Goal: Complete application form

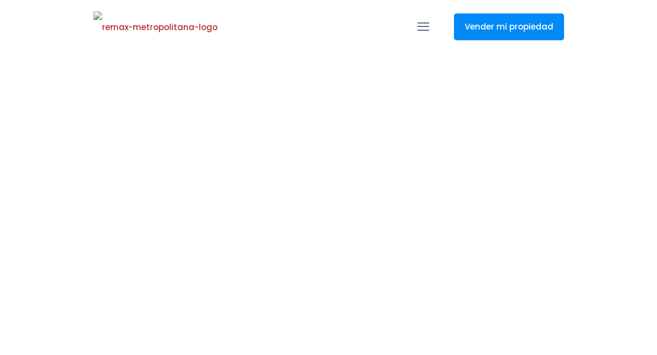
select select
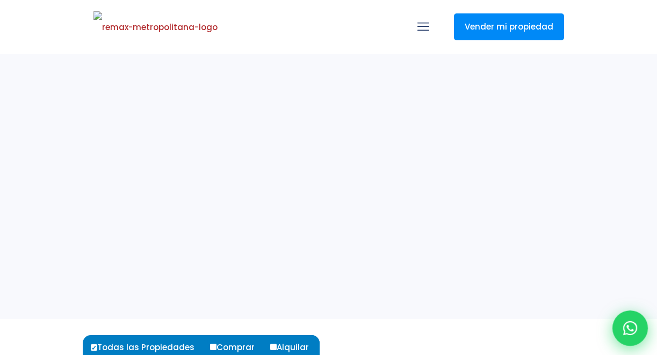
click at [620, 331] on div at bounding box center [630, 328] width 35 height 35
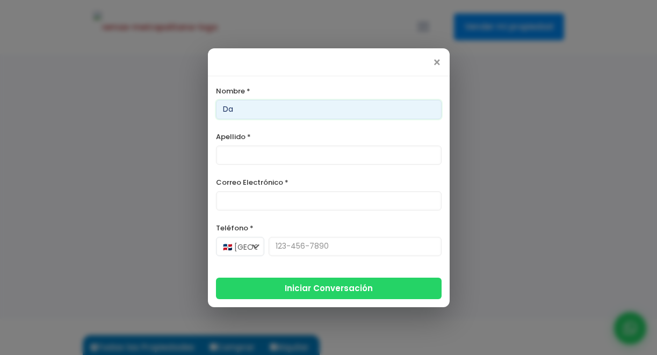
type input "Daenerys"
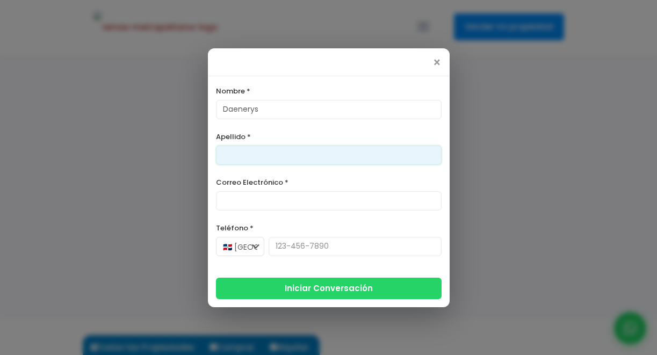
click at [288, 155] on input "Apellido *" at bounding box center [329, 155] width 226 height 19
type input "Quina"
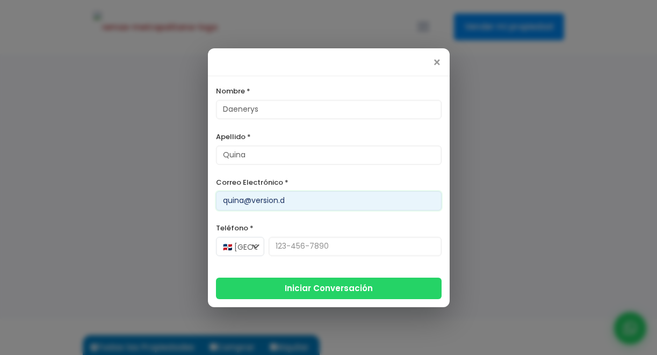
type input "[EMAIL_ADDRESS][DOMAIN_NAME]"
